Goal: Navigation & Orientation: Find specific page/section

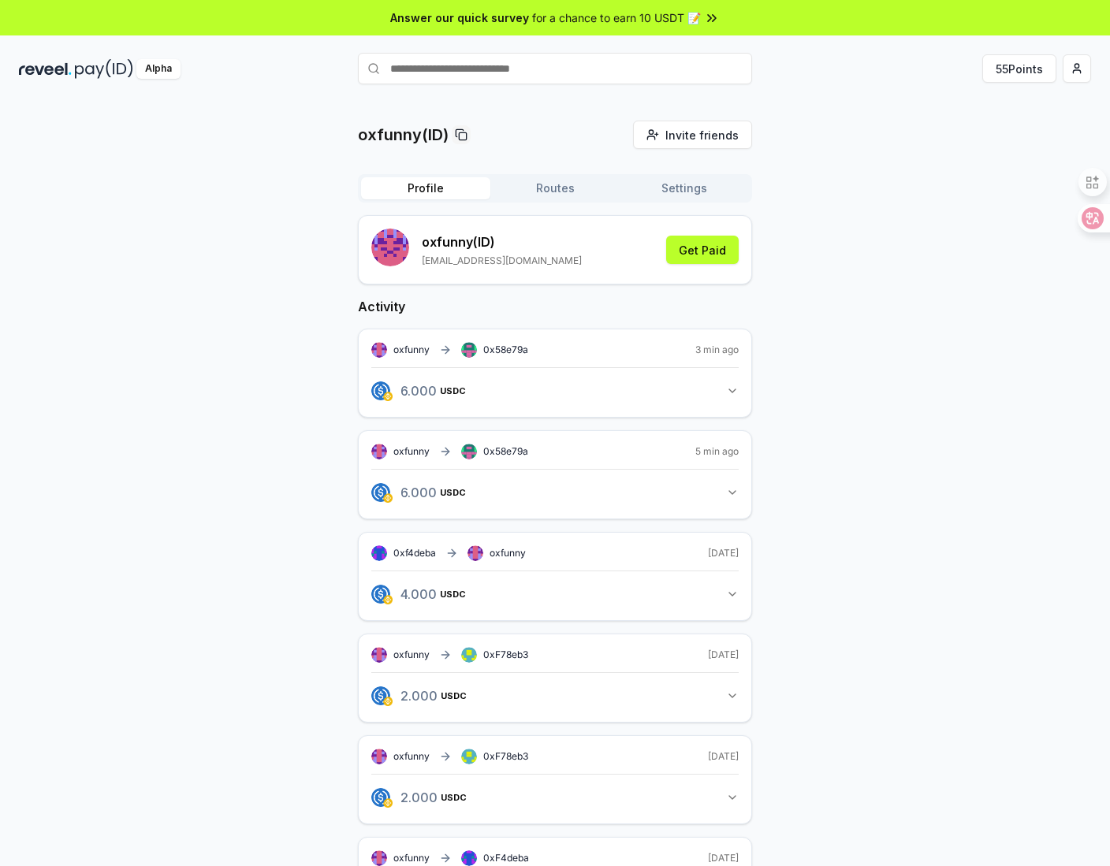
click at [543, 195] on button "Routes" at bounding box center [554, 188] width 129 height 22
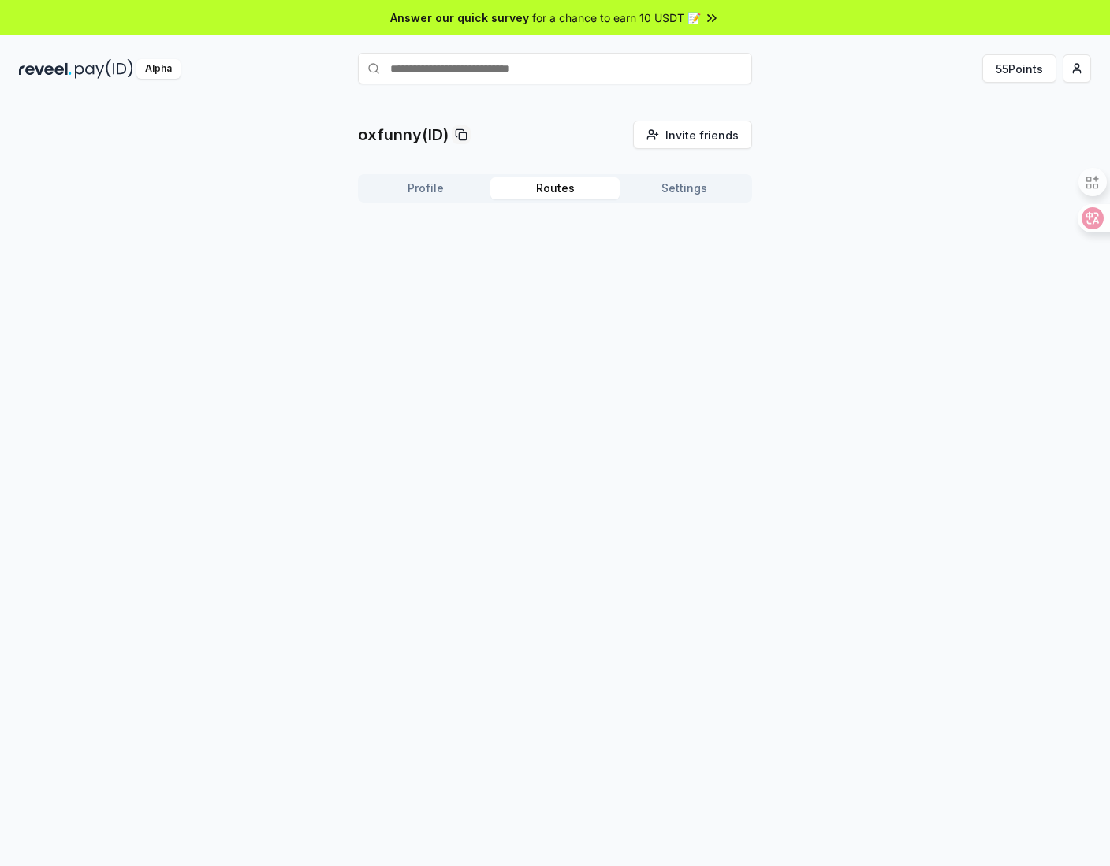
click at [667, 190] on button "Settings" at bounding box center [683, 188] width 129 height 22
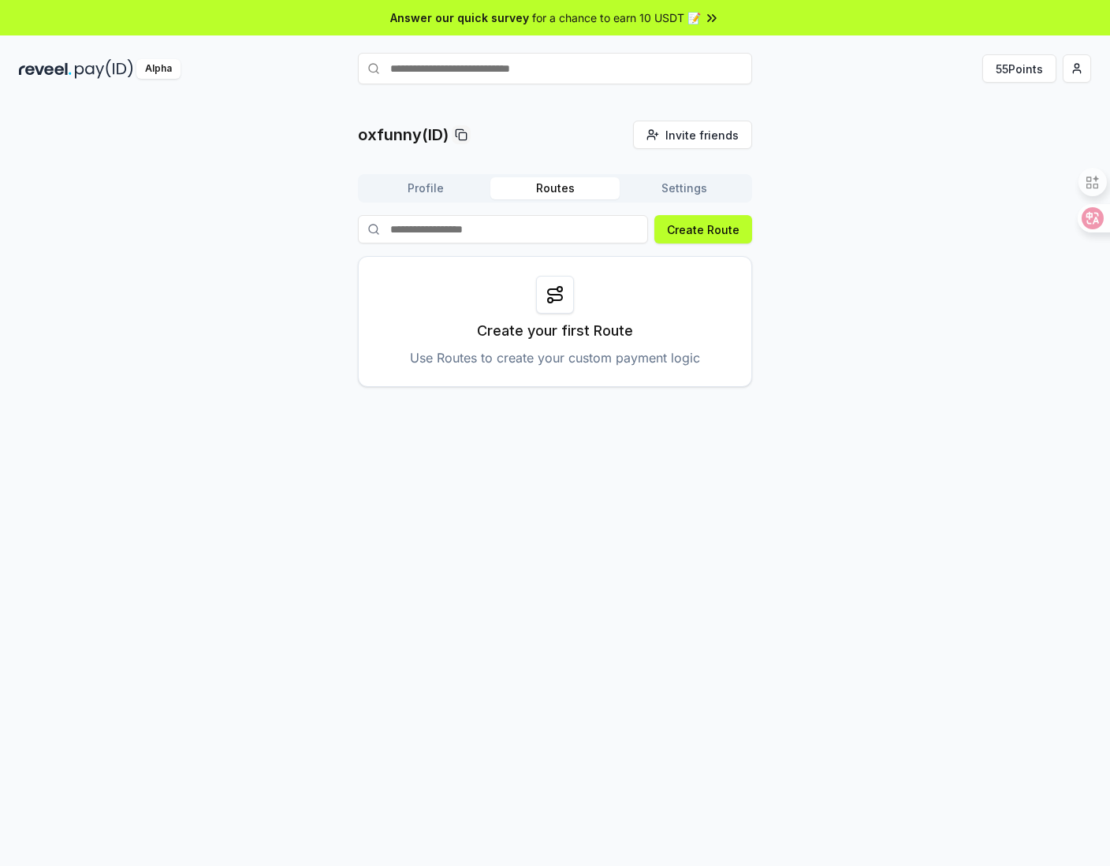
click at [552, 192] on button "Routes" at bounding box center [554, 188] width 129 height 22
click at [441, 200] on div "Profile Routes Settings" at bounding box center [555, 188] width 394 height 28
click at [437, 195] on button "Profile" at bounding box center [425, 188] width 129 height 22
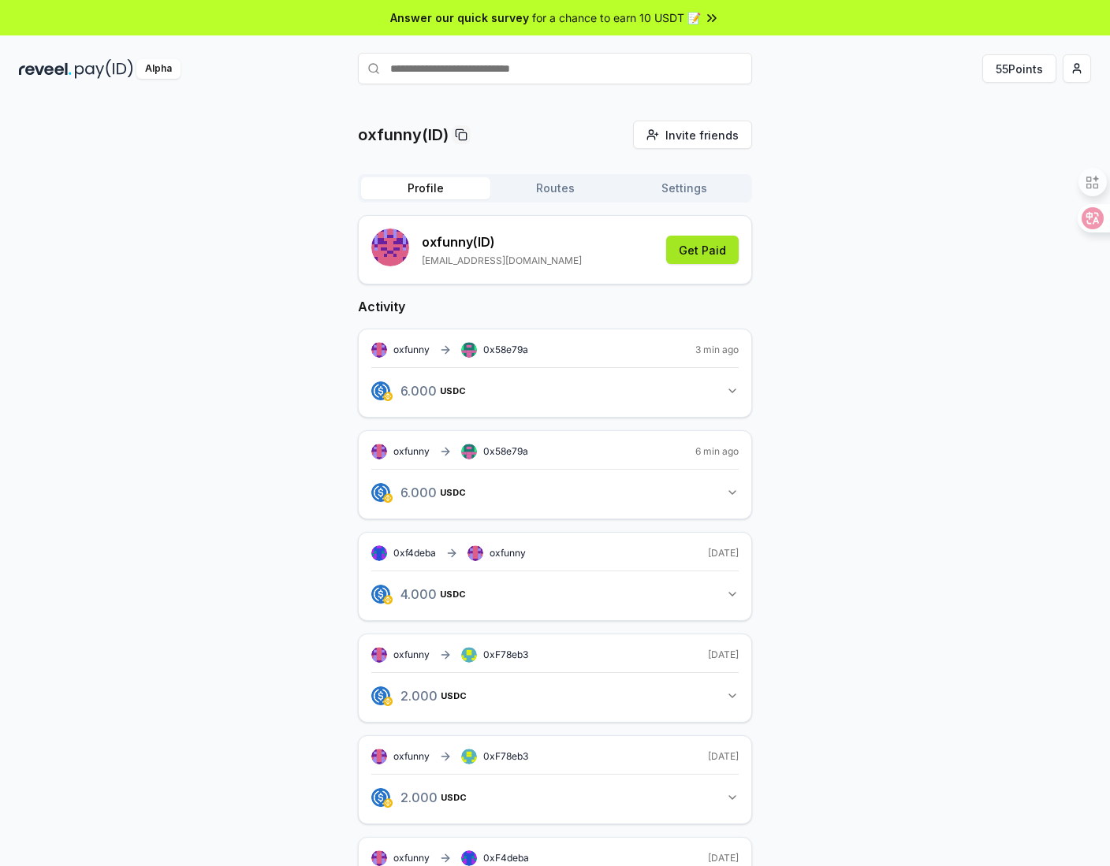
click at [716, 254] on button "Get Paid" at bounding box center [702, 250] width 73 height 28
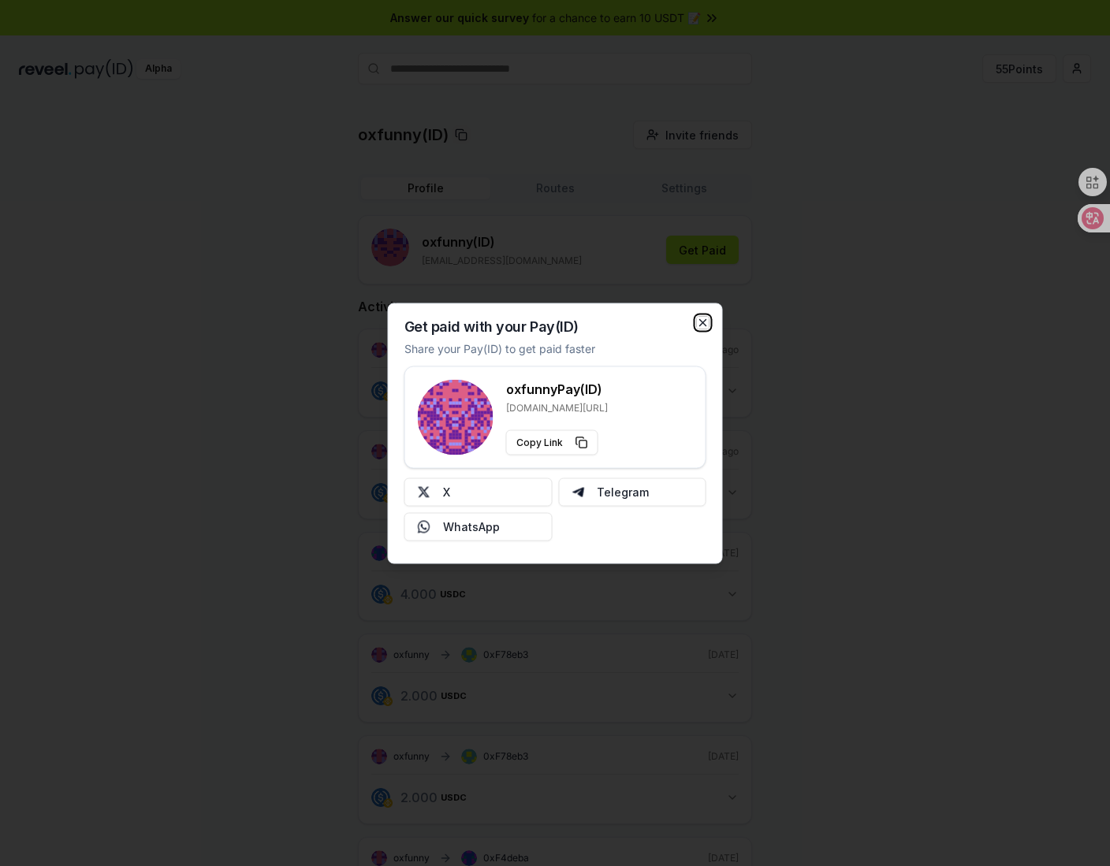
click at [705, 322] on icon "button" at bounding box center [703, 322] width 13 height 13
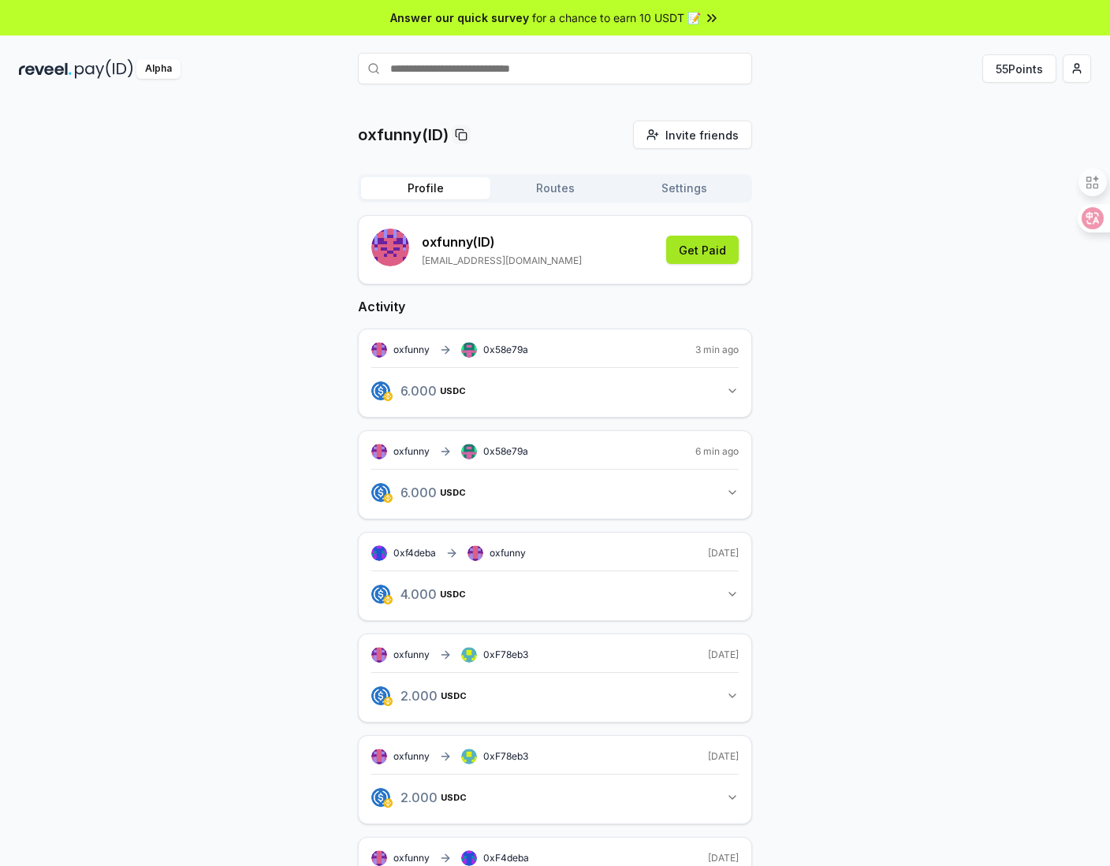
click at [703, 251] on button "Get Paid" at bounding box center [702, 250] width 73 height 28
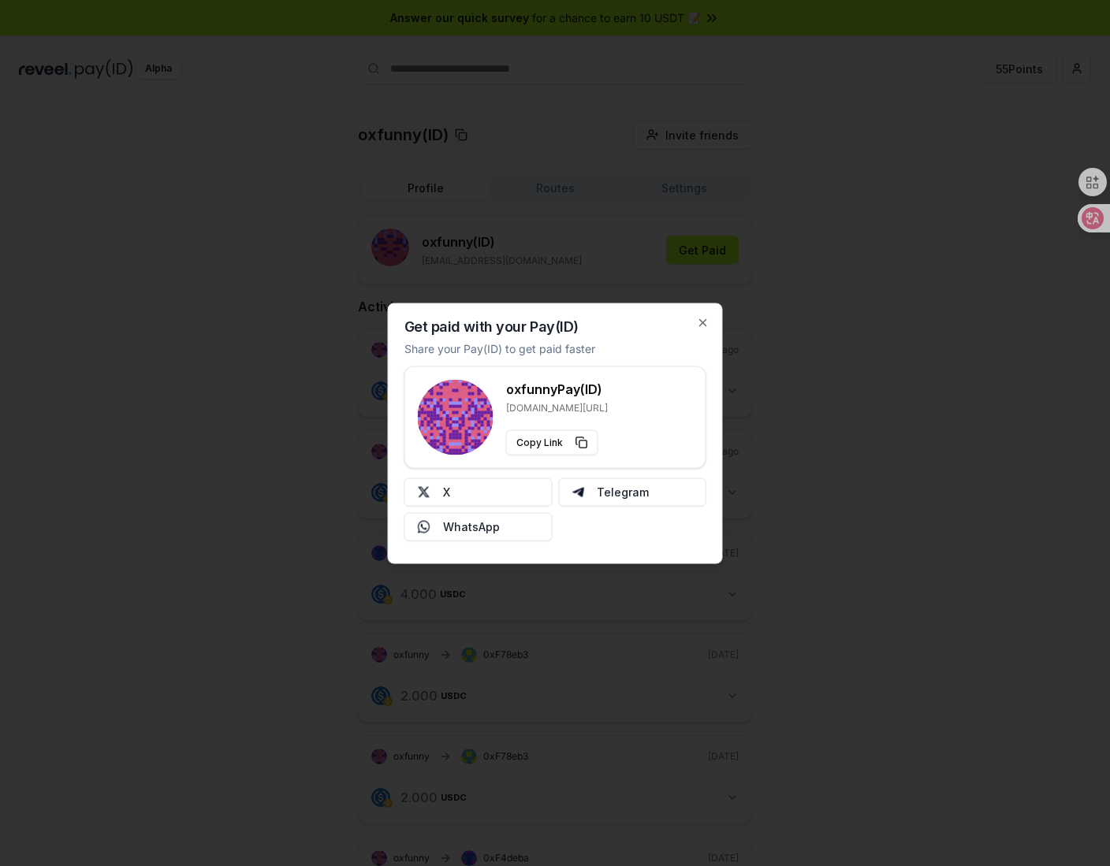
click at [869, 448] on div at bounding box center [555, 433] width 1110 height 866
